Goal: Information Seeking & Learning: Learn about a topic

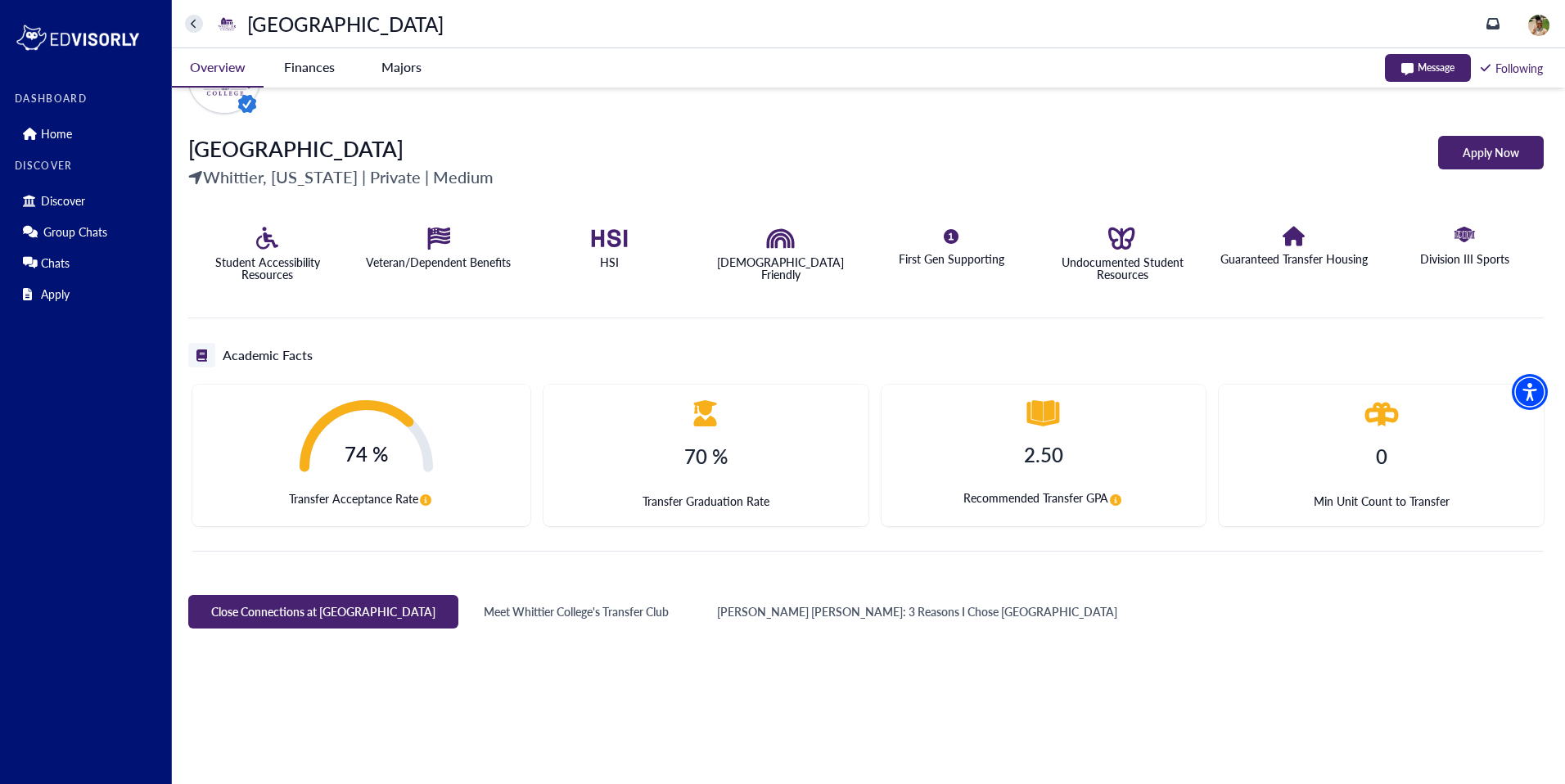
scroll to position [282, 0]
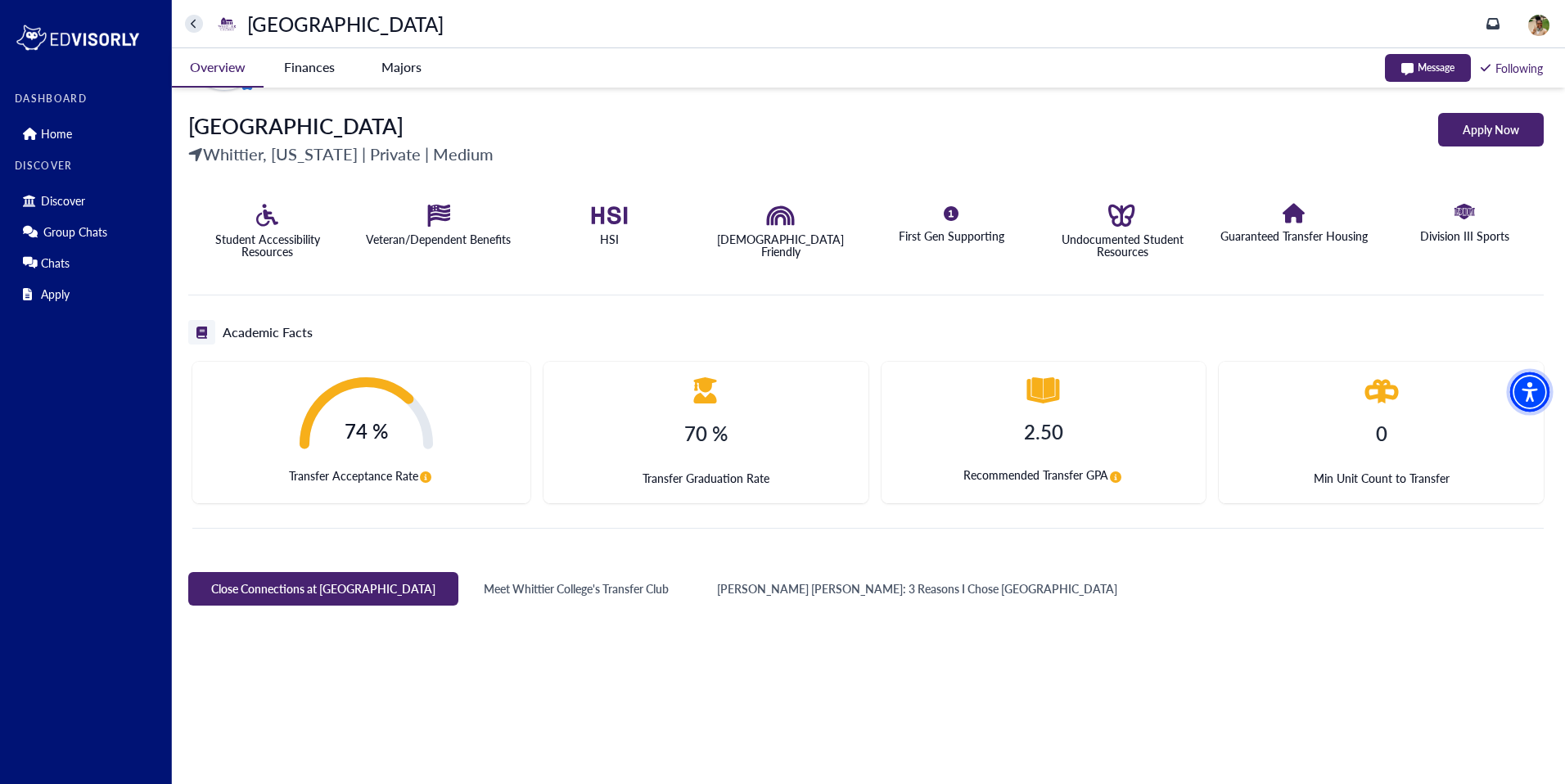
click at [1533, 394] on img "Accessibility Menu" at bounding box center [1530, 392] width 40 height 39
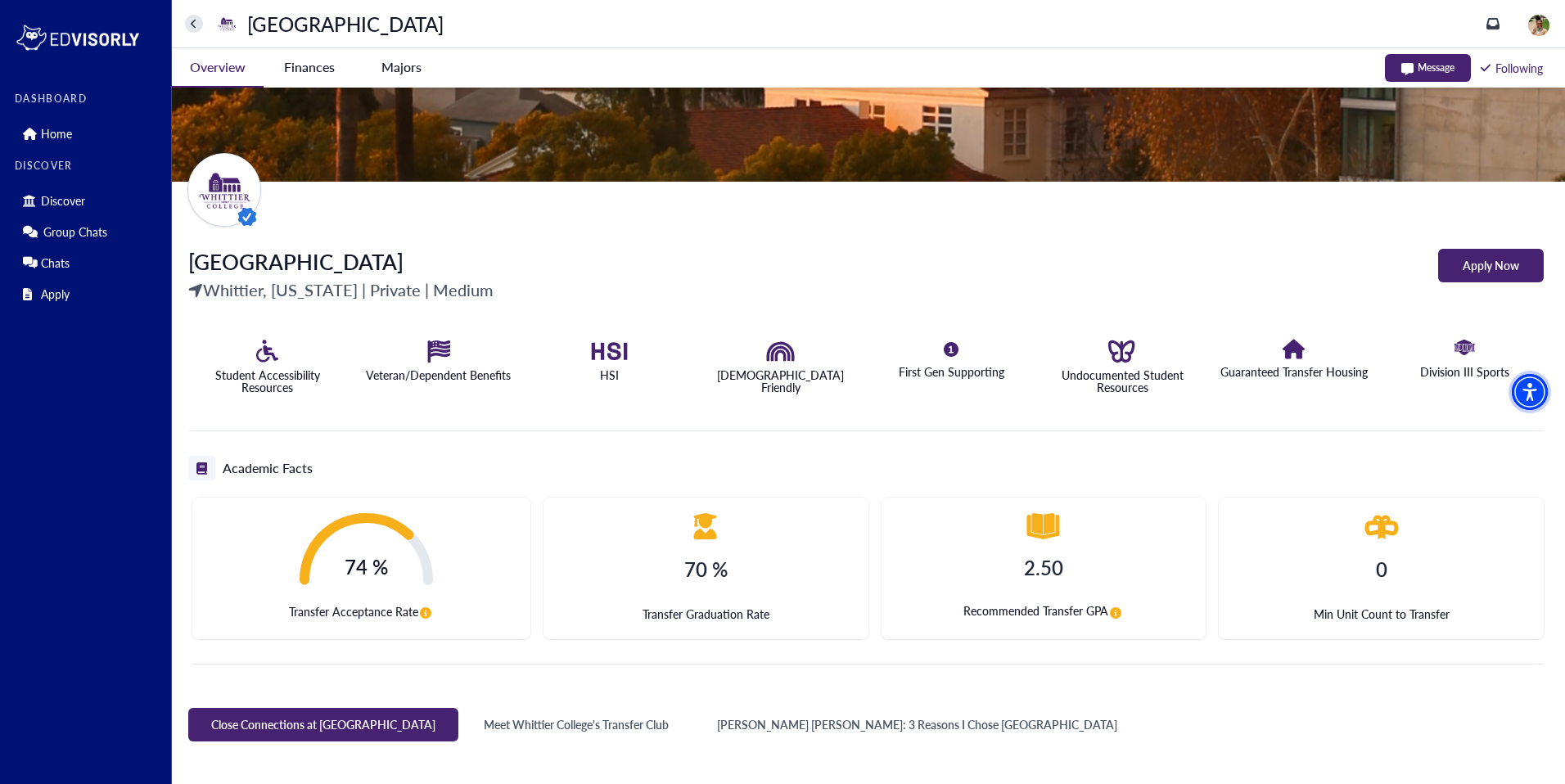
scroll to position [191, 0]
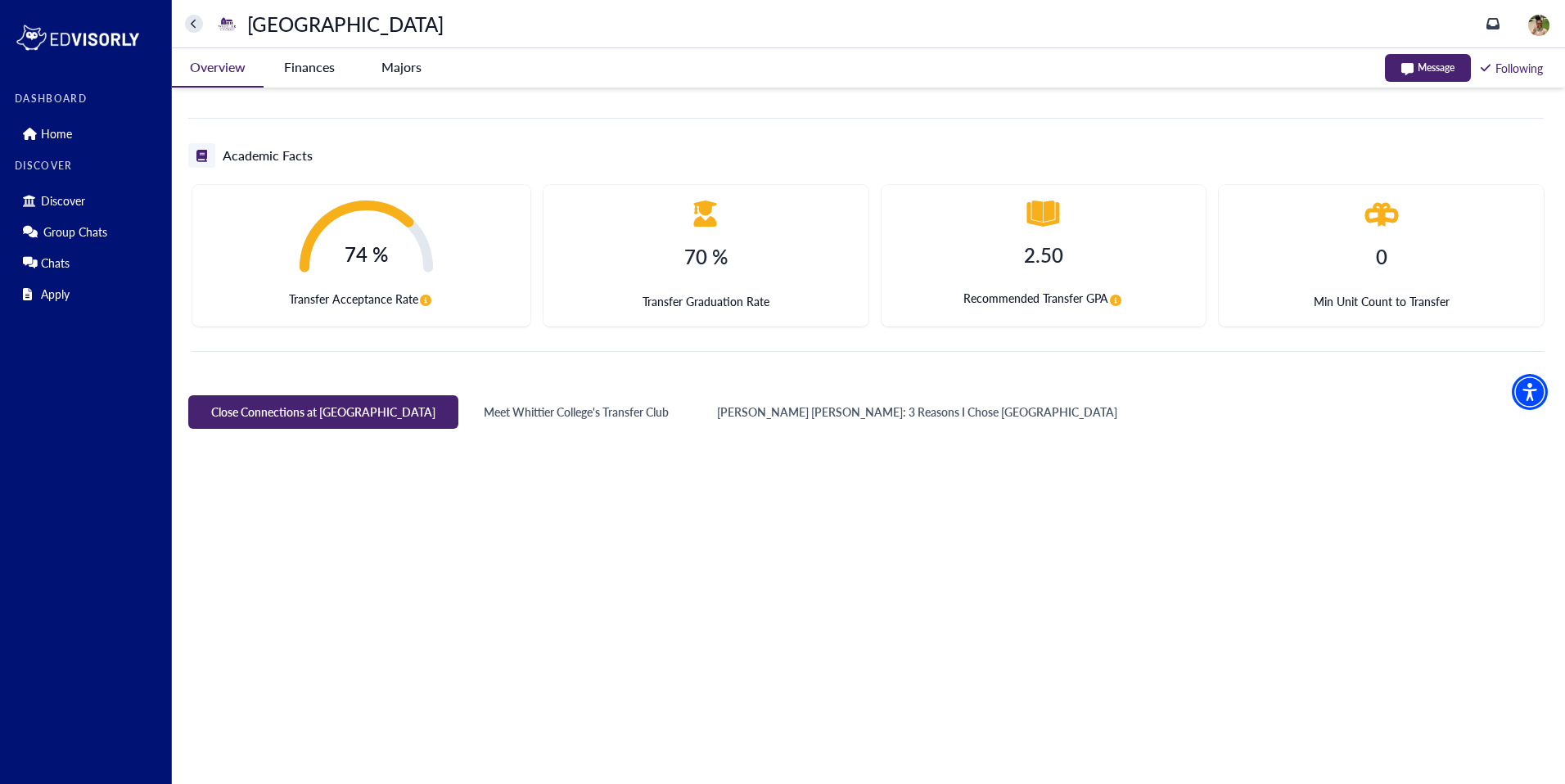
scroll to position [209, 0]
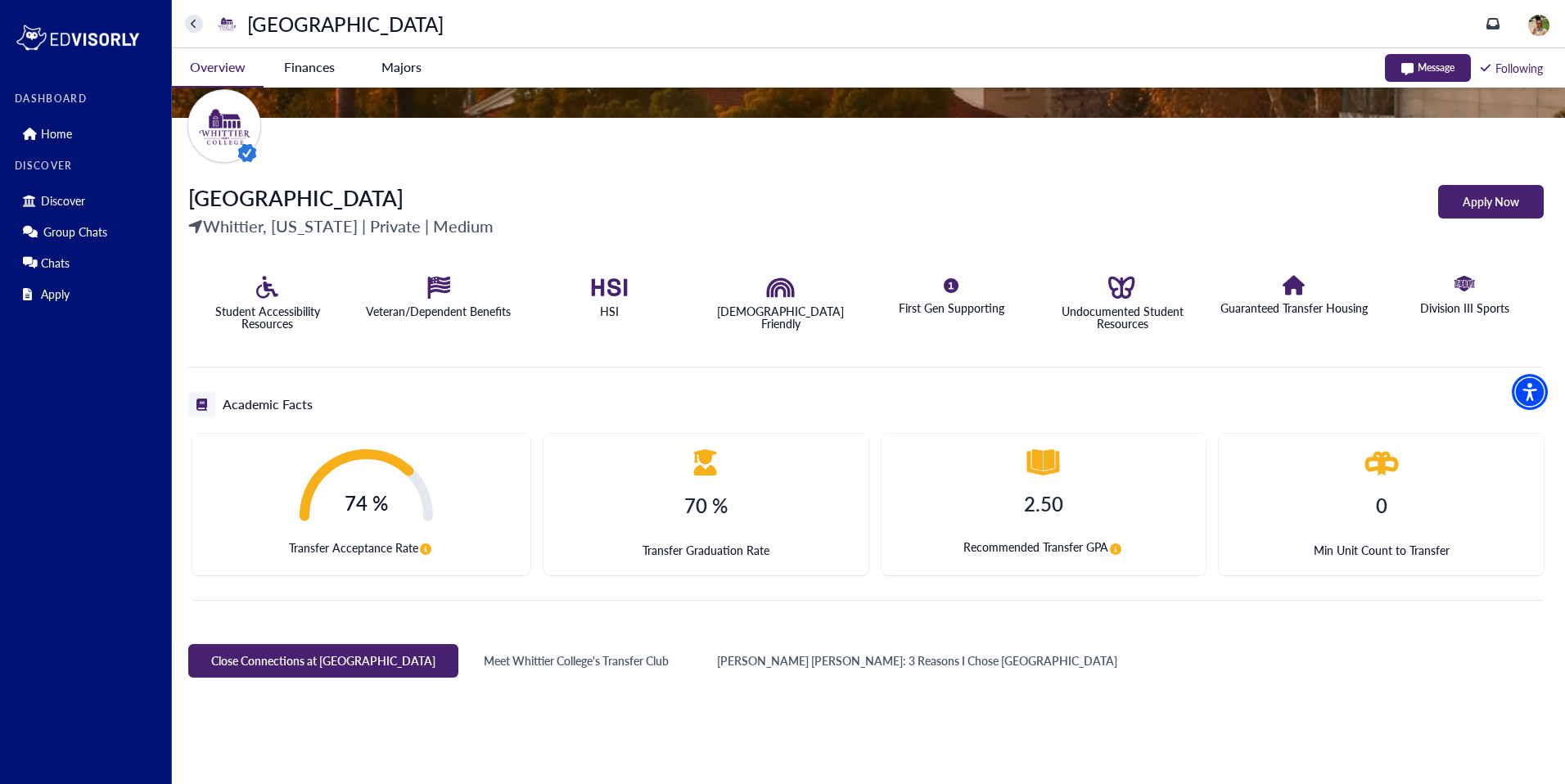
click at [1114, 550] on icon "circle-info" at bounding box center [1116, 550] width 12 height 12
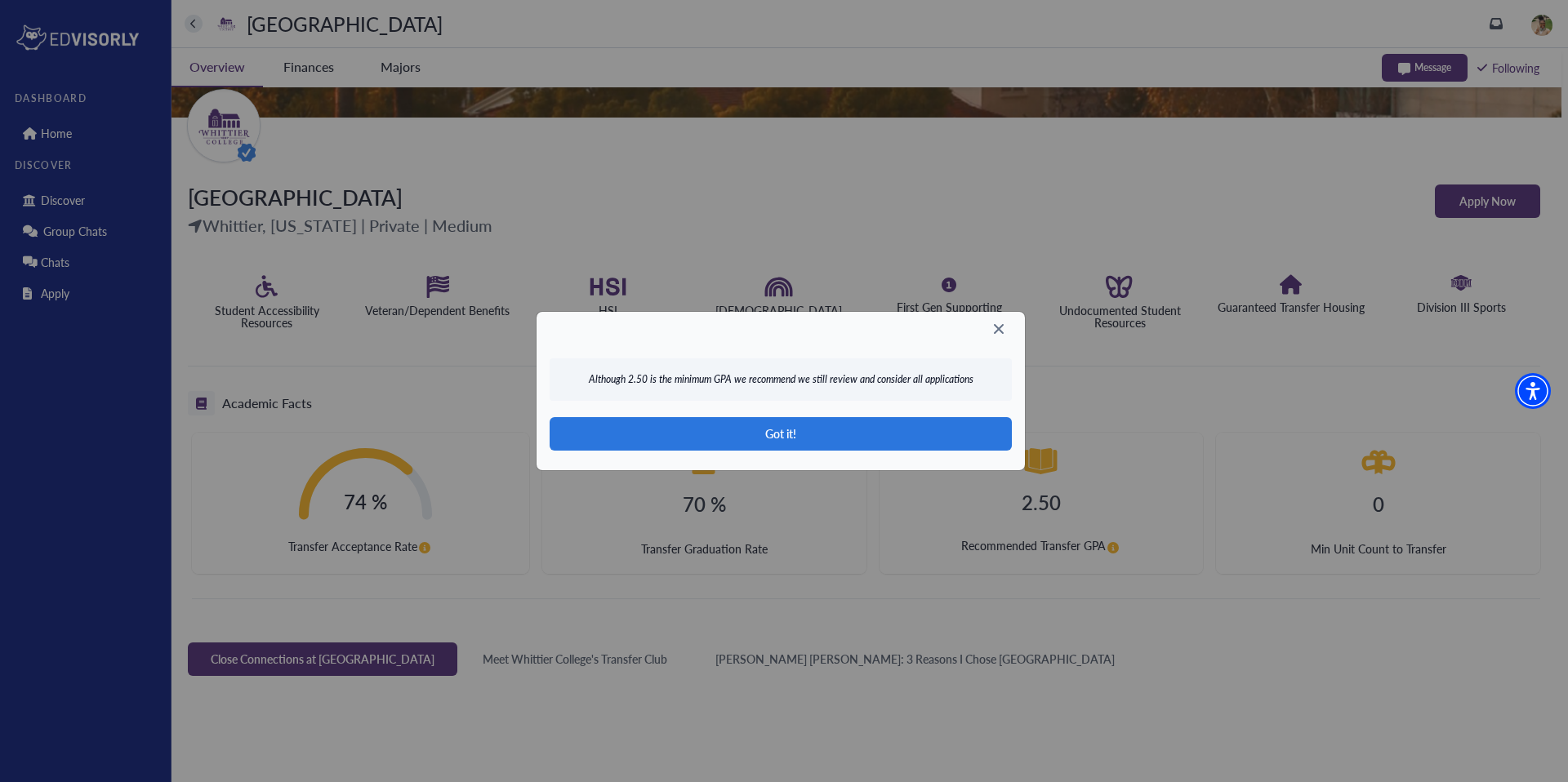
click at [1001, 325] on icon at bounding box center [999, 329] width 10 height 10
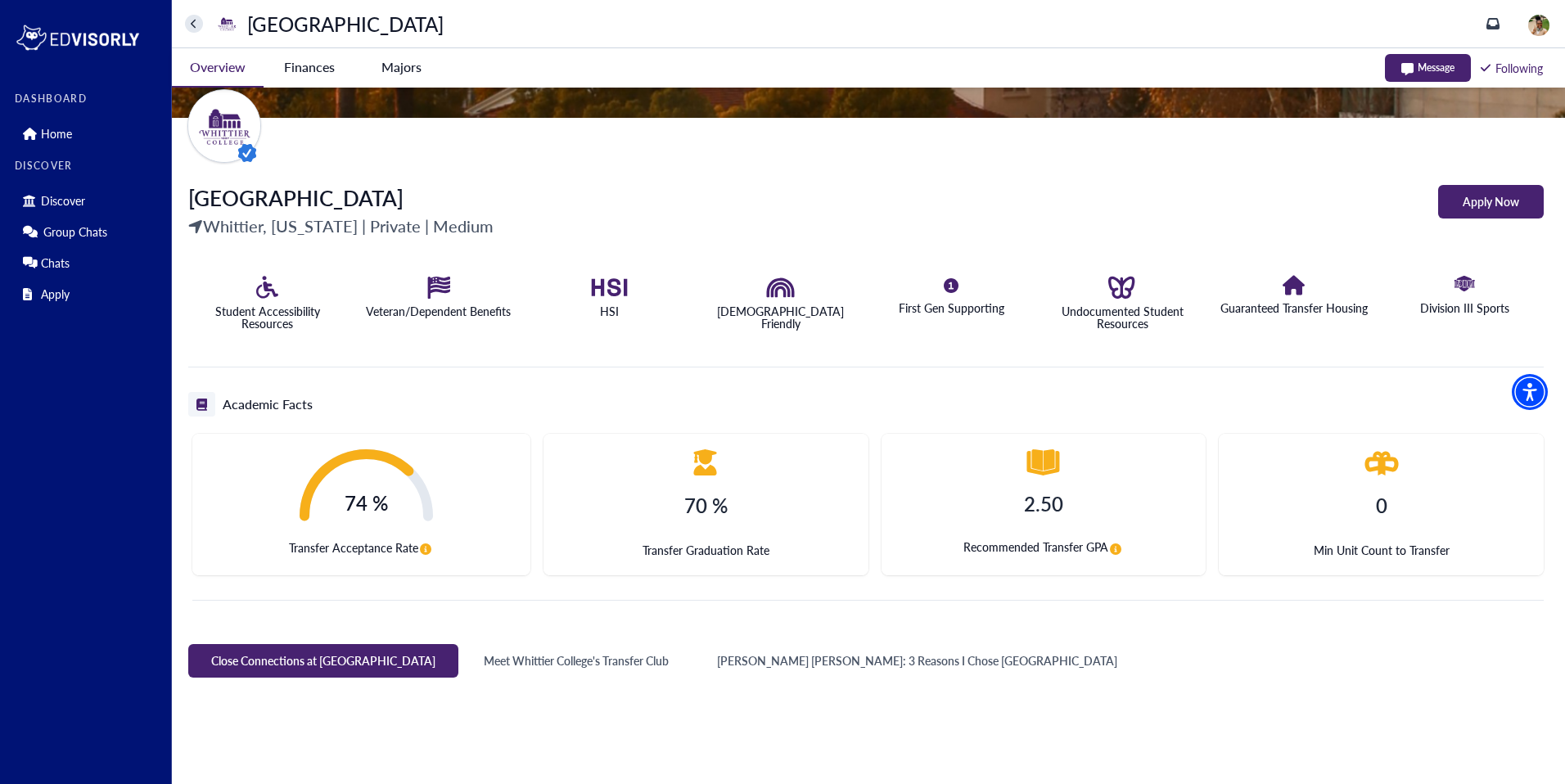
click at [426, 548] on icon "circle-info" at bounding box center [426, 550] width 12 height 12
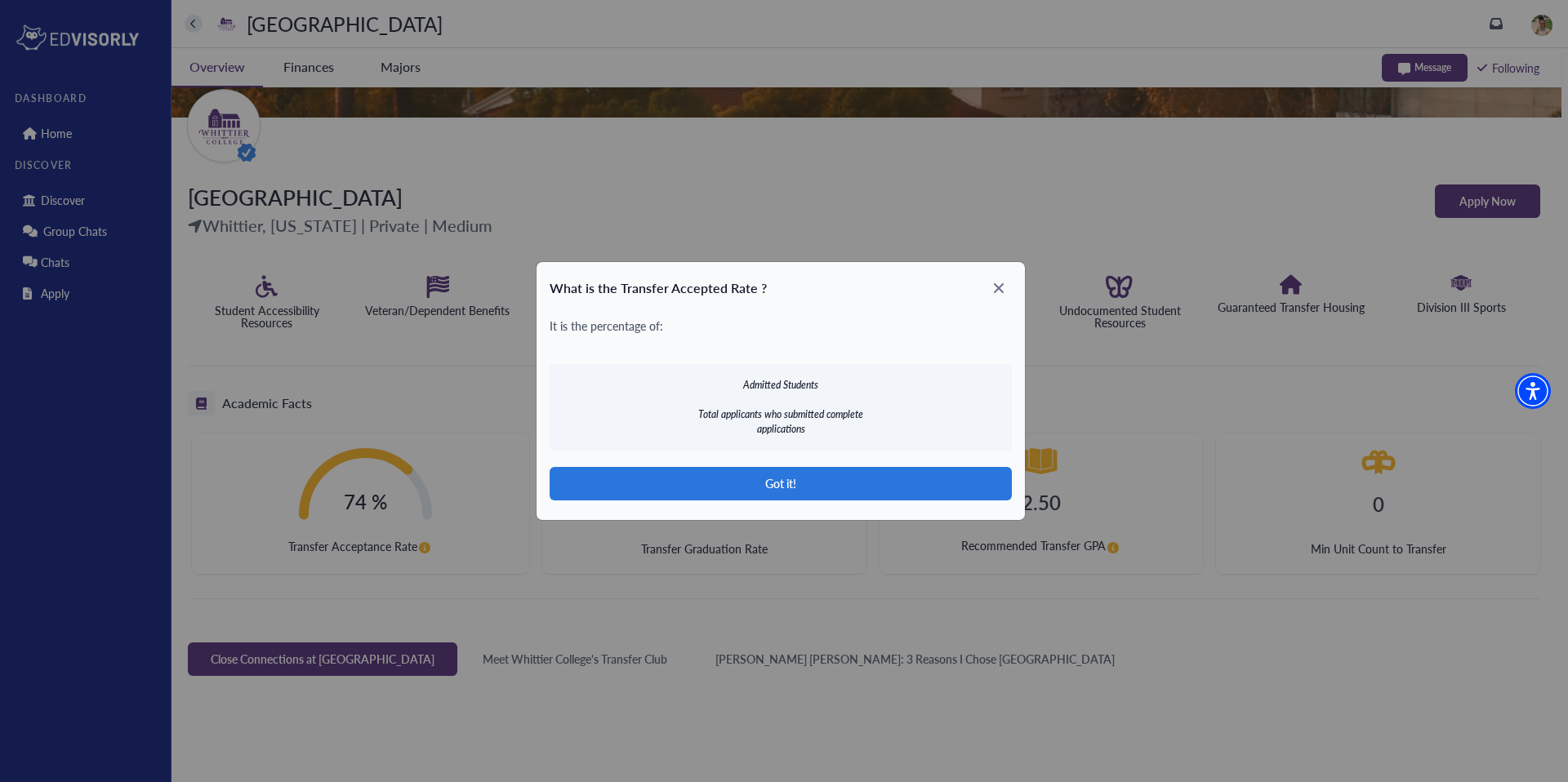
click at [996, 293] on icon at bounding box center [999, 287] width 26 height 26
